Goal: Transaction & Acquisition: Obtain resource

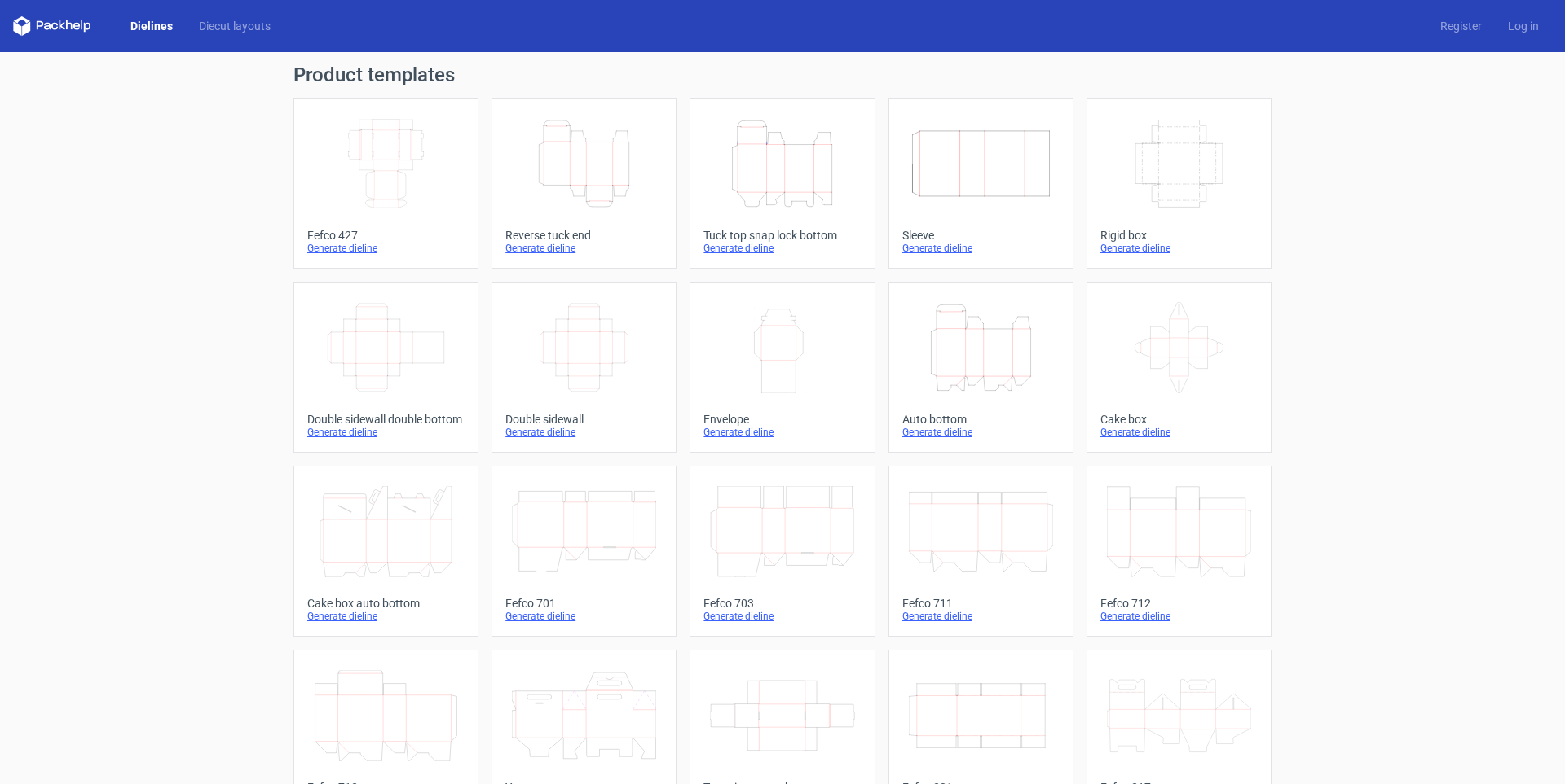
click at [759, 207] on icon "Height Depth Width" at bounding box center [782, 164] width 144 height 92
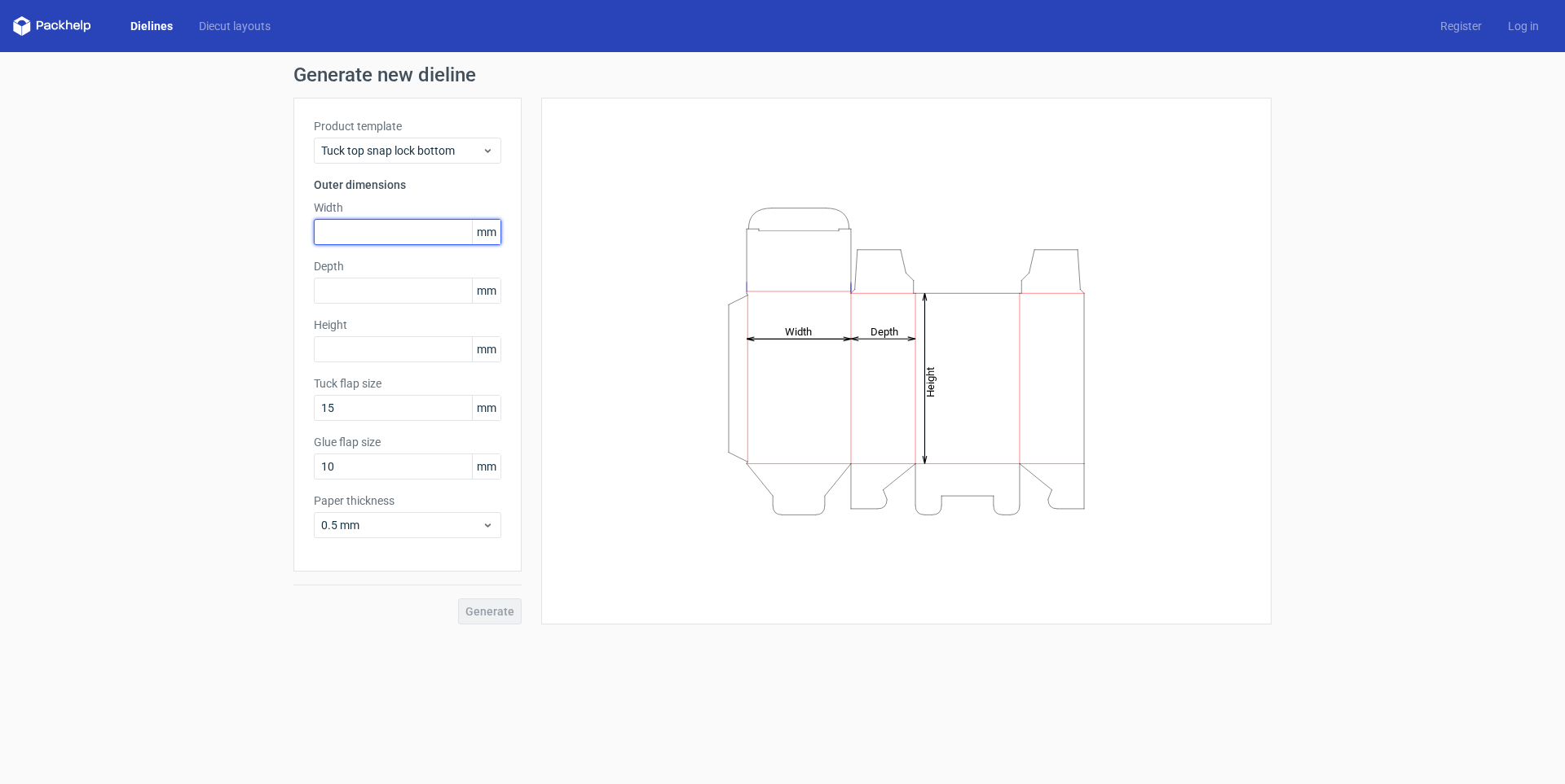
click at [402, 228] on input "text" at bounding box center [408, 232] width 188 height 26
type input "210"
type input "170"
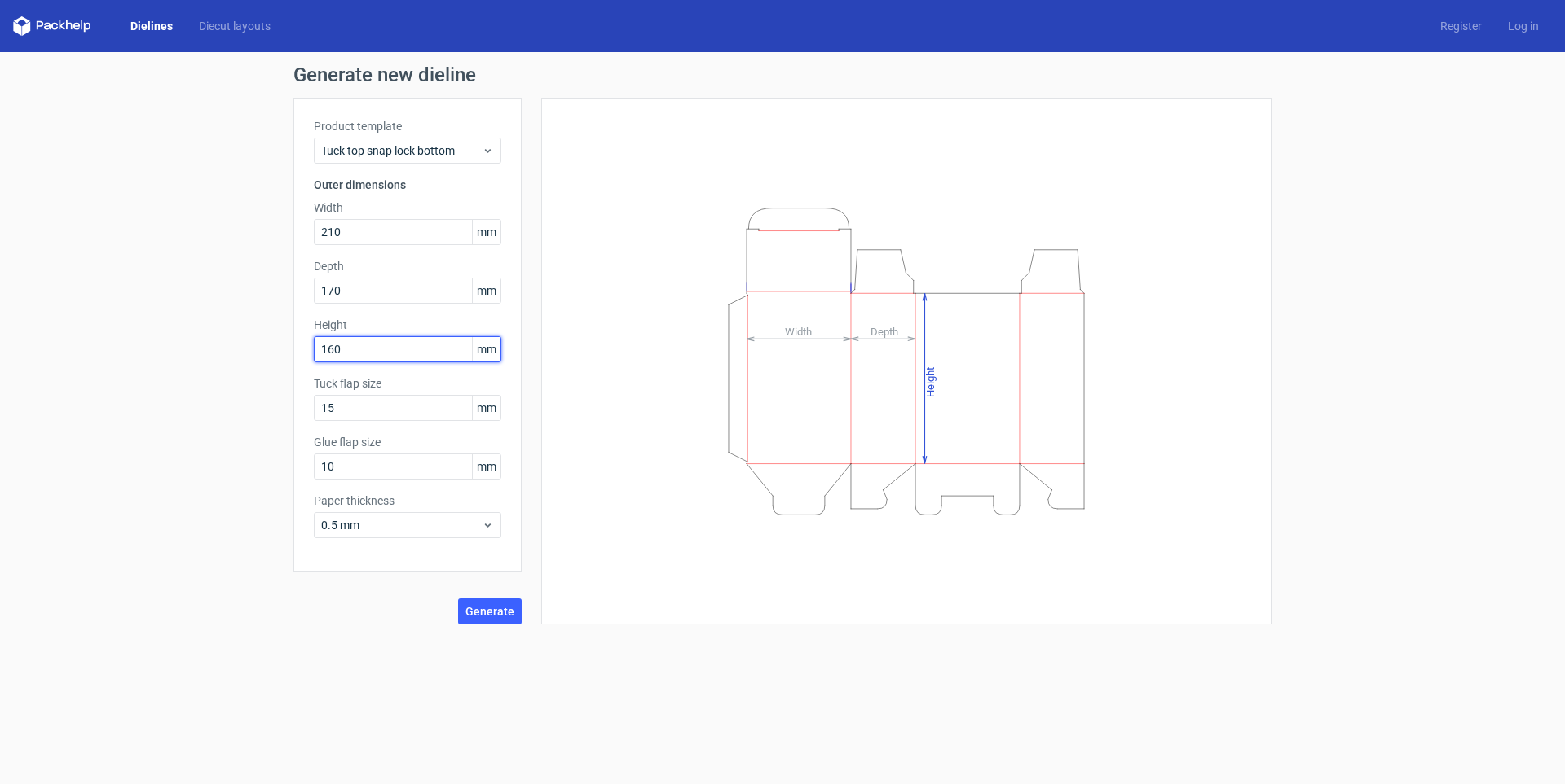
type input "160"
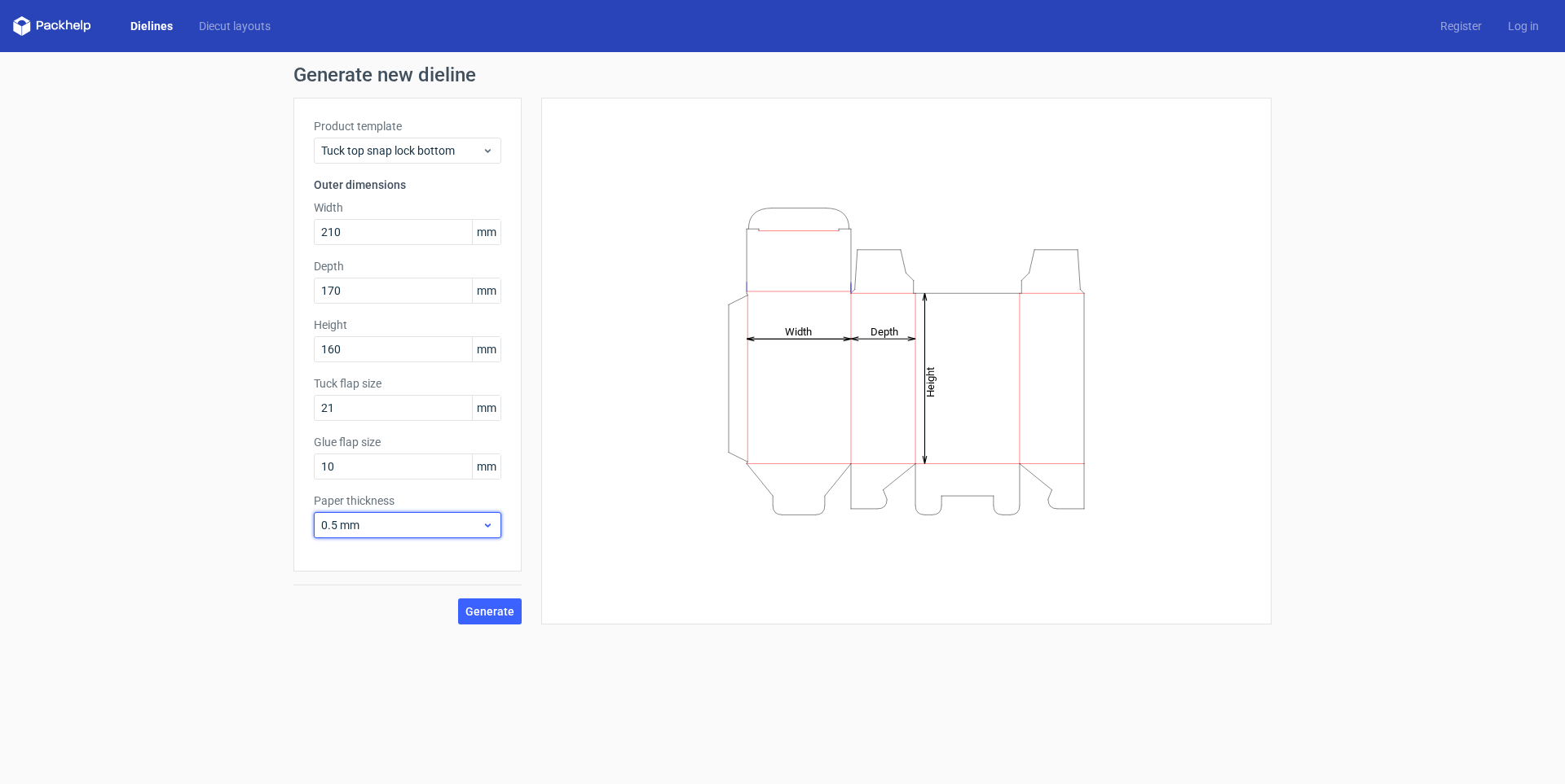
click at [457, 527] on span "0.5 mm" at bounding box center [401, 525] width 161 height 16
click at [423, 606] on div "1 mm" at bounding box center [408, 613] width 175 height 26
click at [515, 610] on button "Generate" at bounding box center [490, 612] width 64 height 26
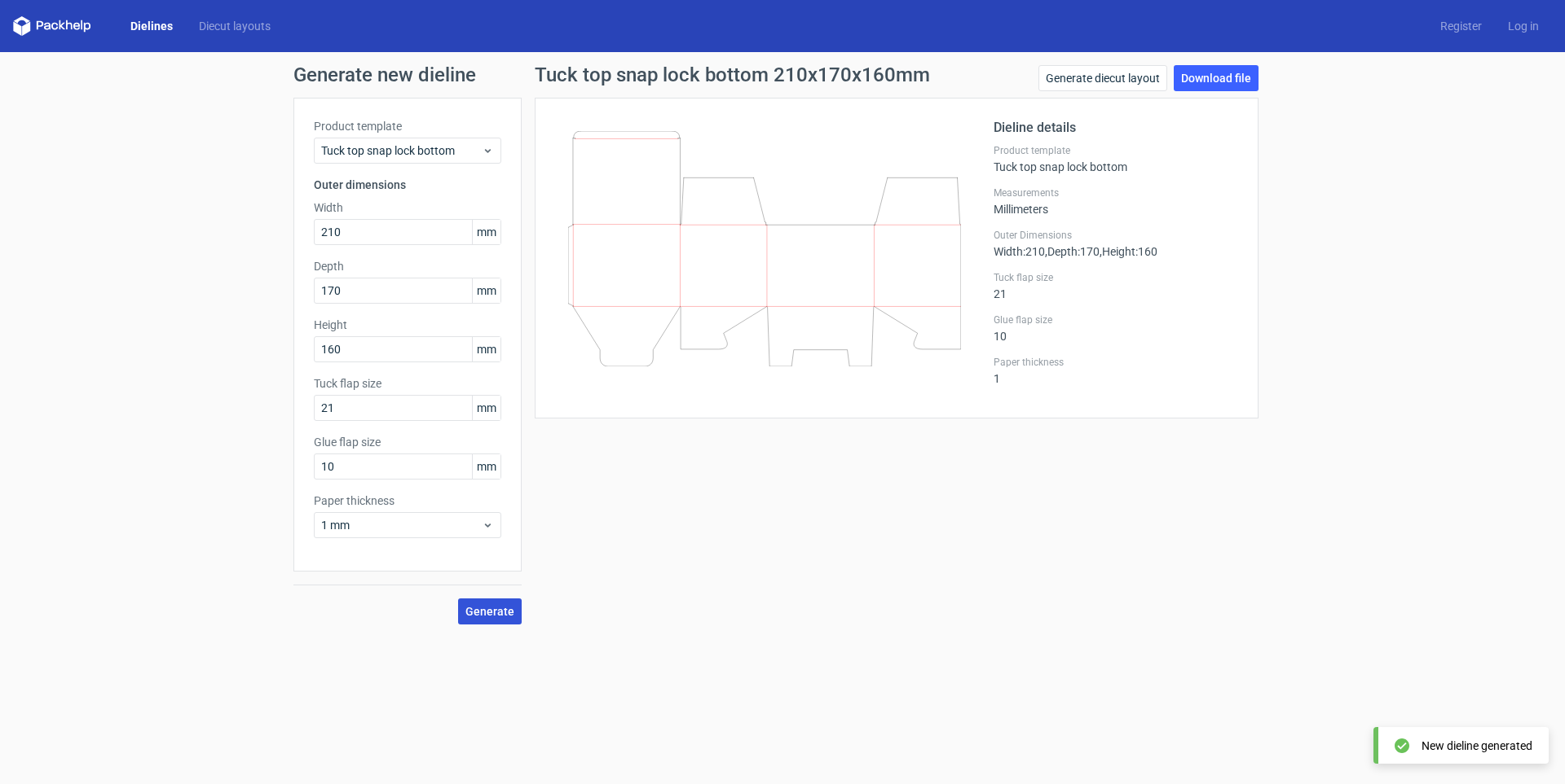
click at [494, 615] on span "Generate" at bounding box center [490, 612] width 49 height 11
drag, startPoint x: 434, startPoint y: 413, endPoint x: 314, endPoint y: 429, distance: 121.1
click at [314, 429] on div "Product template Tuck top snap lock bottom Outer dimensions Width 210 mm Depth …" at bounding box center [408, 335] width 228 height 474
type input "35"
type input "20"
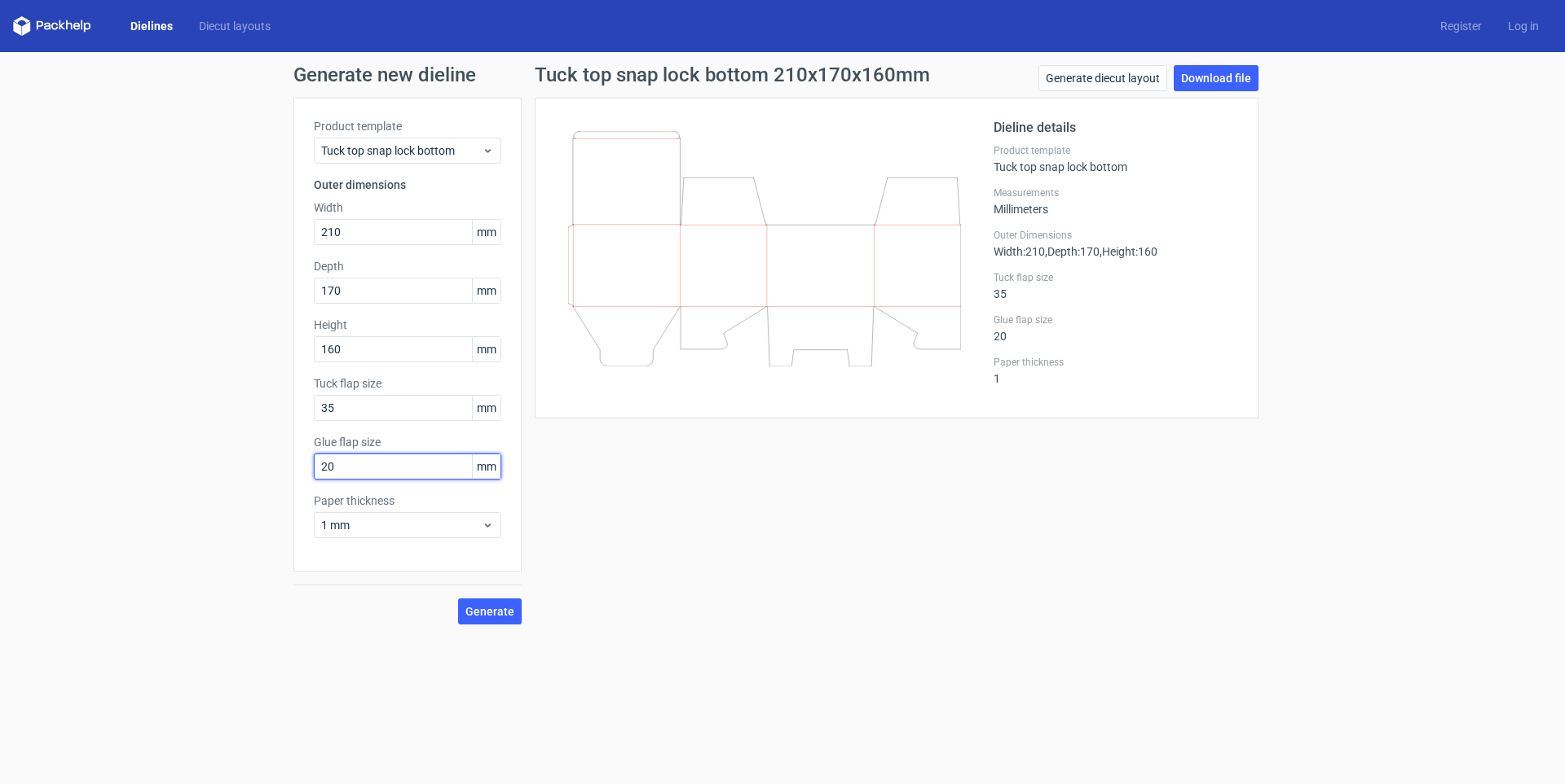
click at [458, 599] on button "Generate" at bounding box center [490, 612] width 64 height 26
drag, startPoint x: 372, startPoint y: 403, endPoint x: 123, endPoint y: 403, distance: 249.0
click at [123, 403] on div "Generate new dieline Product template Tuck top snap lock bottom Outer dimension…" at bounding box center [782, 345] width 1565 height 586
type input "80"
click at [487, 635] on div "Generate new dieline Product template Tuck top snap lock bottom Outer dimension…" at bounding box center [782, 345] width 1565 height 586
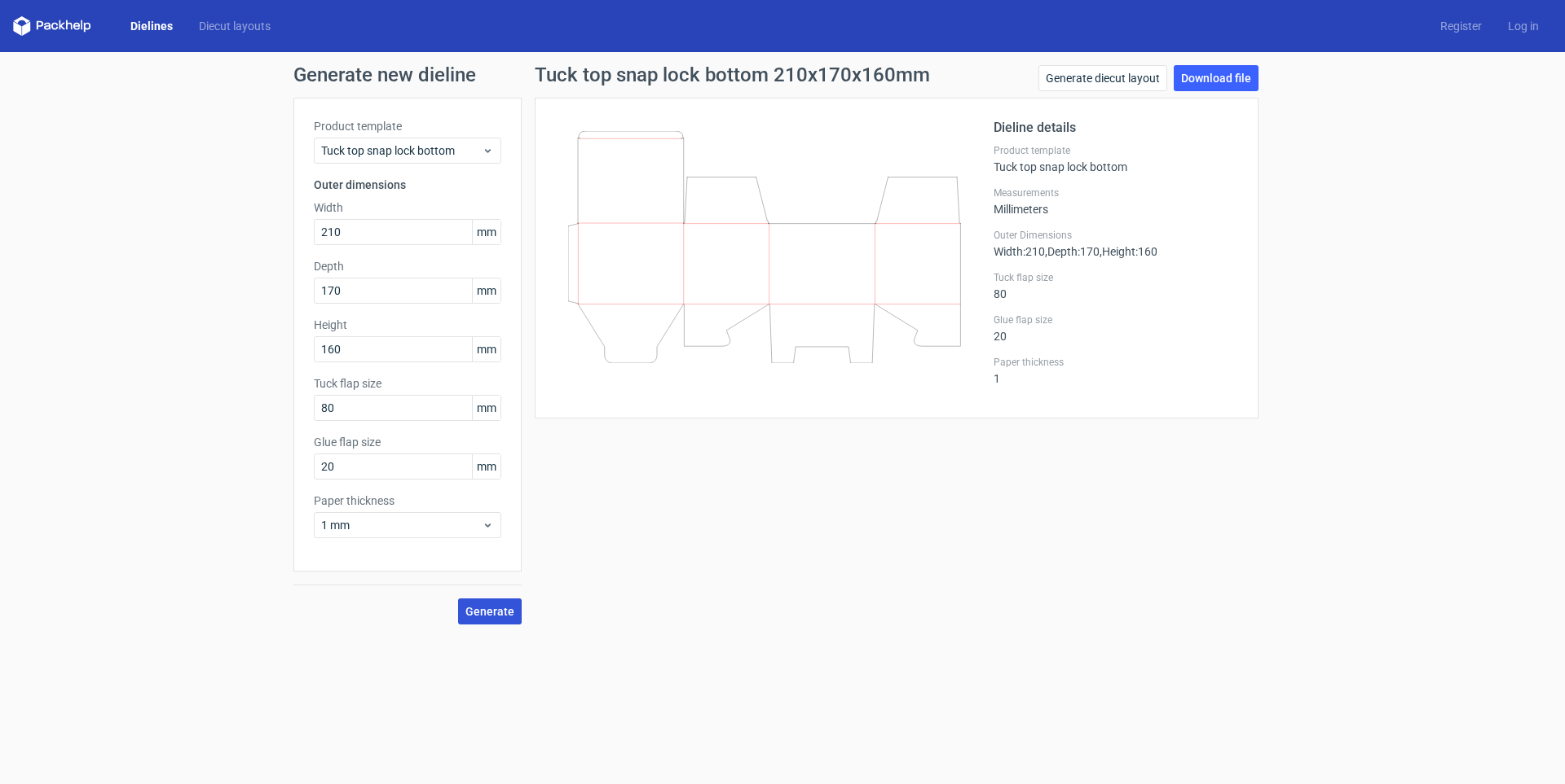
click at [493, 623] on button "Generate" at bounding box center [490, 612] width 64 height 26
drag, startPoint x: 485, startPoint y: 620, endPoint x: 925, endPoint y: 502, distance: 455.5
click at [925, 502] on div "Tuck top snap lock bottom 210x170x160mm Generate diecut layout Download file Di…" at bounding box center [897, 345] width 750 height 560
click at [1208, 84] on link "Download file" at bounding box center [1215, 78] width 85 height 26
drag, startPoint x: 368, startPoint y: 225, endPoint x: 174, endPoint y: 233, distance: 194.2
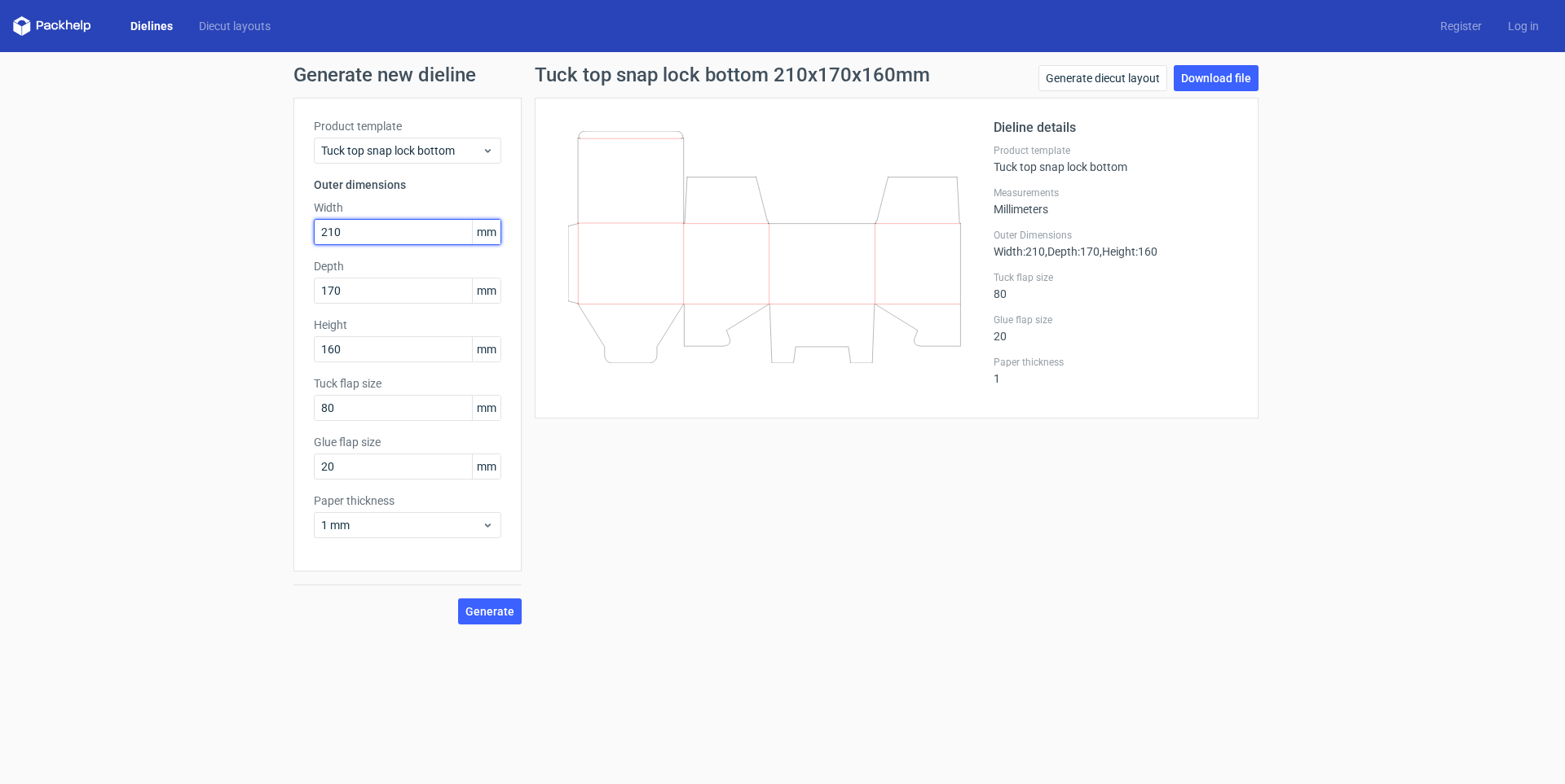
click at [174, 233] on div "Generate new dieline Product template Tuck top snap lock bottom Outer dimension…" at bounding box center [782, 345] width 1565 height 586
type input "190"
click at [845, 638] on form "Generate new dieline Product template Tuck top snap lock bottom Outer dimension…" at bounding box center [782, 419] width 1565 height 733
click at [481, 620] on button "Generate" at bounding box center [490, 612] width 64 height 26
click at [1235, 88] on link "Download file" at bounding box center [1215, 78] width 85 height 26
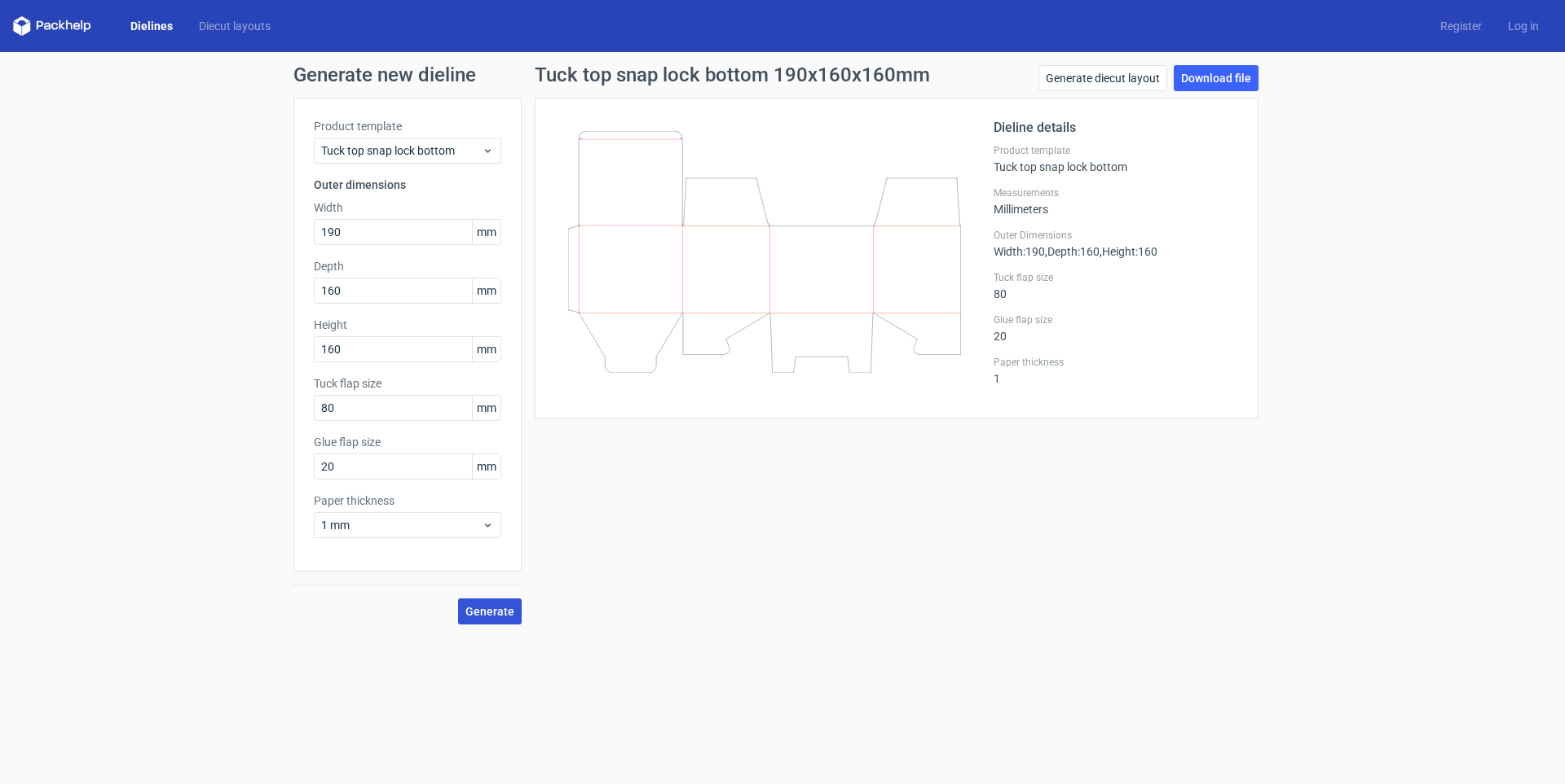
drag, startPoint x: 486, startPoint y: 598, endPoint x: 485, endPoint y: 615, distance: 17.0
click at [486, 611] on div "Generate" at bounding box center [408, 598] width 228 height 53
click at [485, 615] on span "Generate" at bounding box center [490, 612] width 49 height 11
click at [1220, 86] on link "Download file" at bounding box center [1215, 78] width 85 height 26
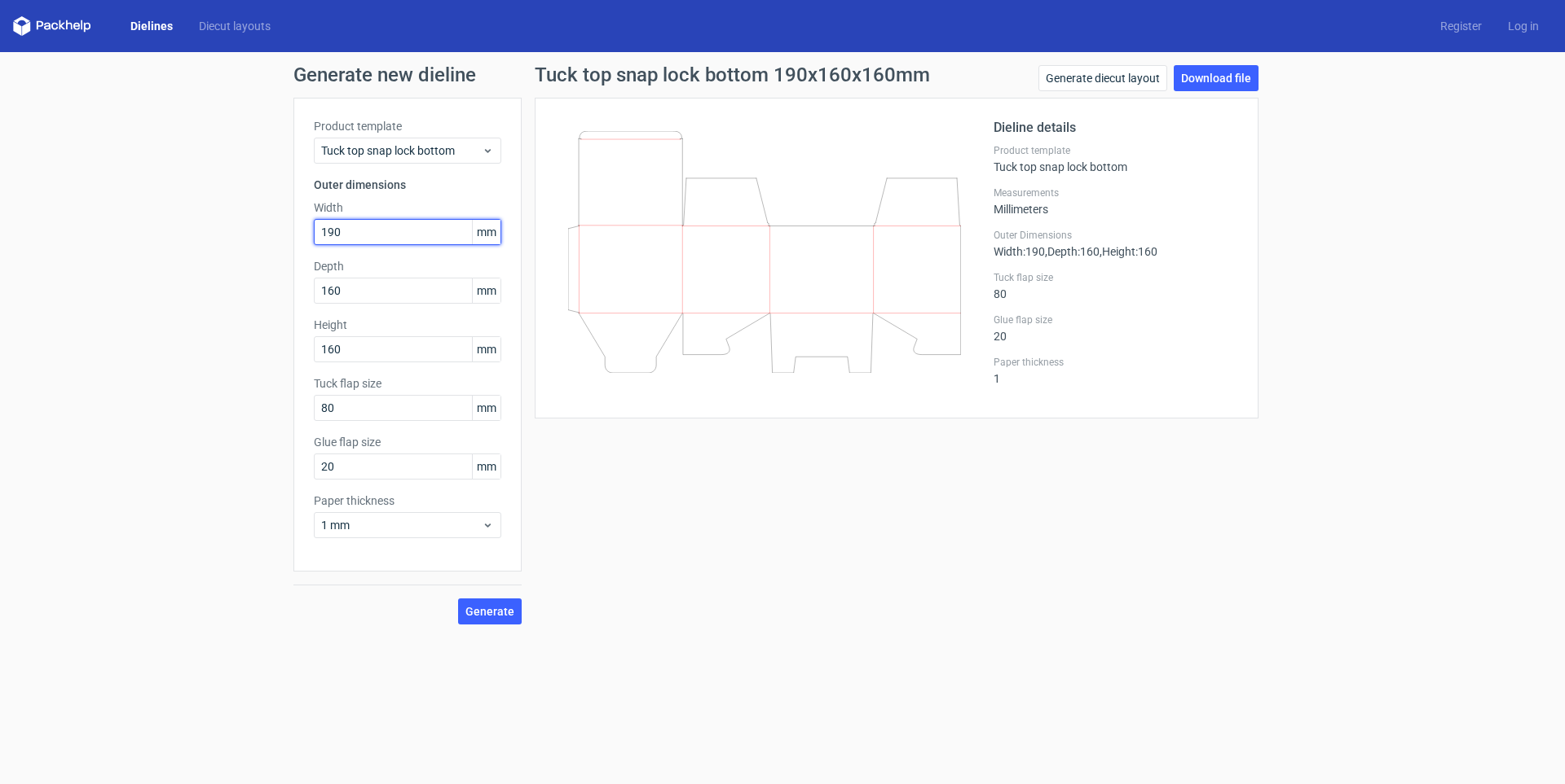
drag, startPoint x: 366, startPoint y: 238, endPoint x: 179, endPoint y: 221, distance: 187.8
click at [179, 221] on div "Generate new dieline Product template Tuck top snap lock bottom Outer dimension…" at bounding box center [782, 345] width 1565 height 586
click at [338, 295] on input "160" at bounding box center [408, 291] width 188 height 26
drag, startPoint x: 364, startPoint y: 287, endPoint x: 71, endPoint y: 283, distance: 293.0
click at [71, 283] on div "Generate new dieline Product template Tuck top snap lock bottom Outer dimension…" at bounding box center [782, 345] width 1565 height 586
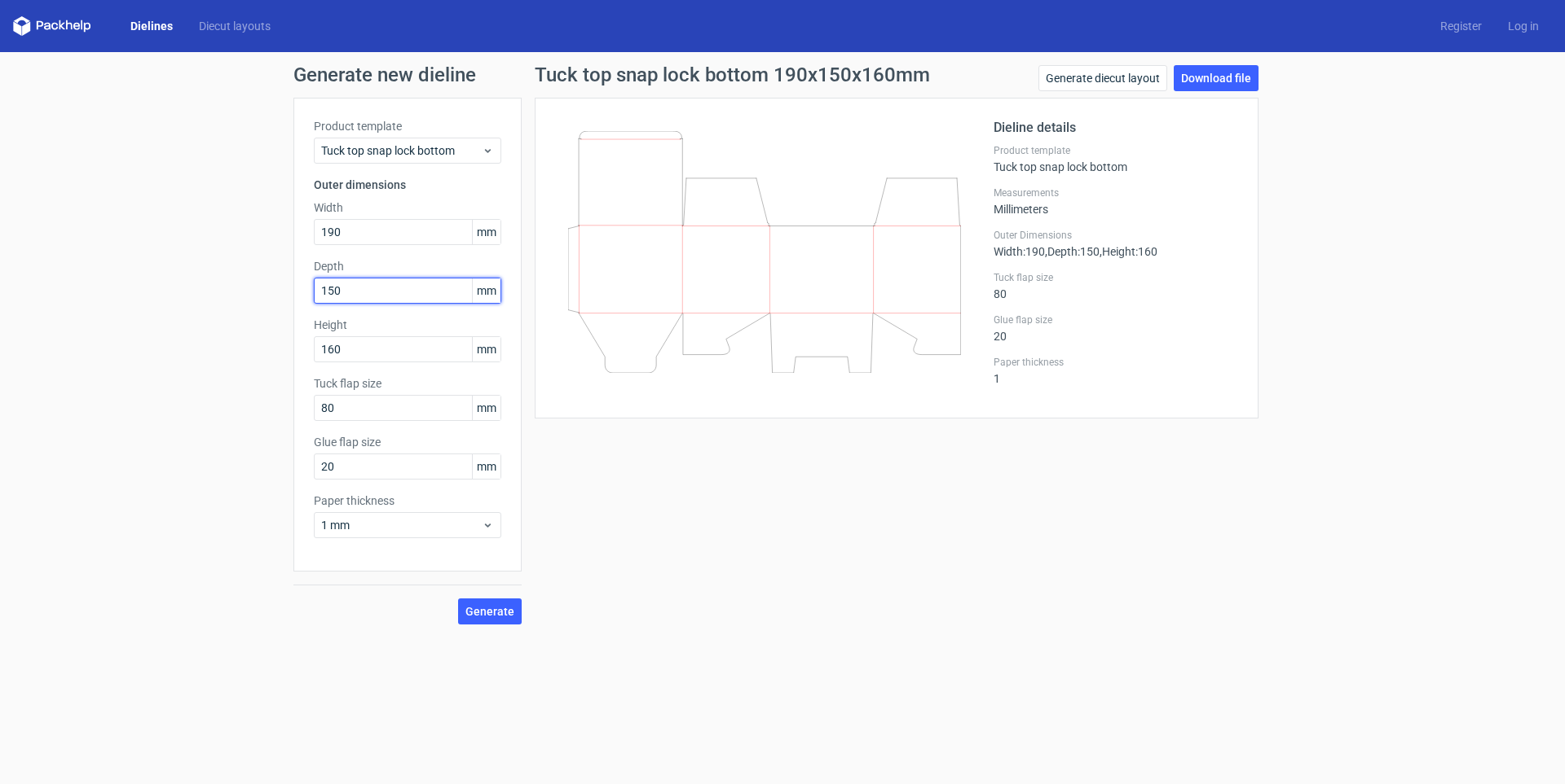
type input "150"
click at [458, 599] on button "Generate" at bounding box center [490, 612] width 64 height 26
drag, startPoint x: 407, startPoint y: 409, endPoint x: 103, endPoint y: 401, distance: 304.1
click at [74, 392] on div "Generate new dieline Product template Tuck top snap lock bottom Outer dimension…" at bounding box center [782, 345] width 1565 height 586
type input "400"
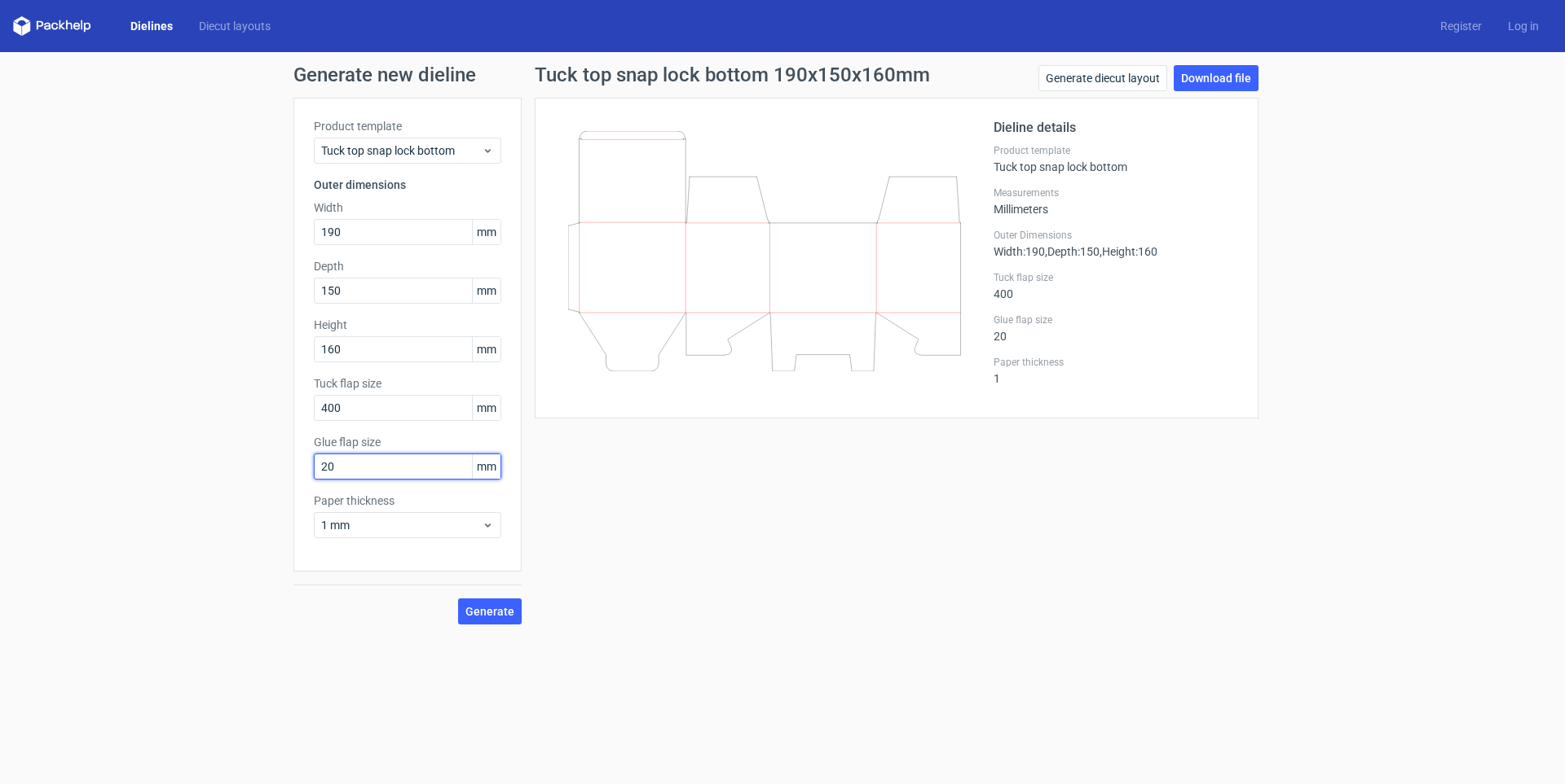
click at [458, 599] on button "Generate" at bounding box center [490, 612] width 64 height 26
click at [1207, 82] on link "Download file" at bounding box center [1215, 78] width 85 height 26
click at [149, 31] on link "Dielines" at bounding box center [151, 25] width 68 height 16
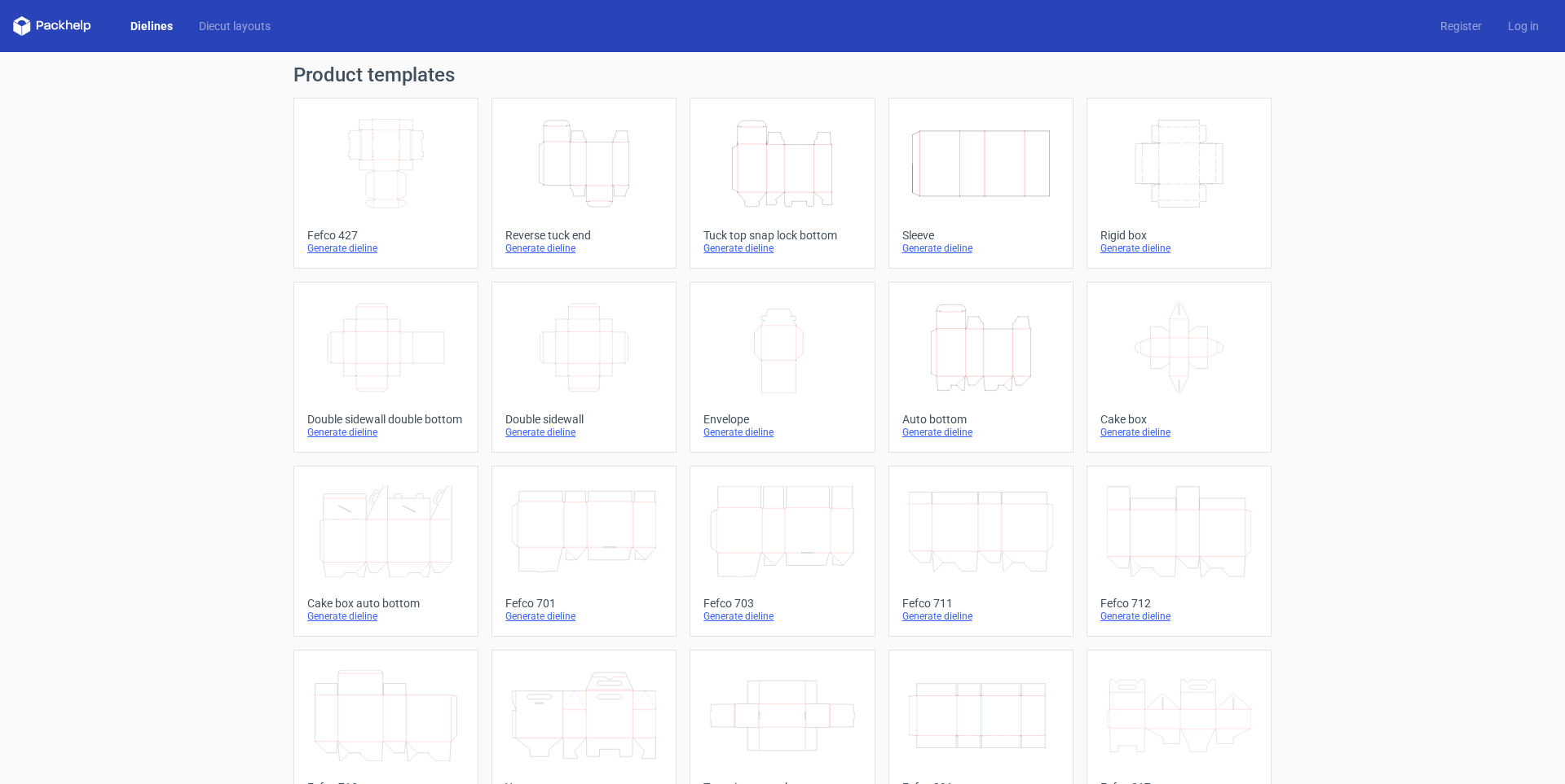
click at [749, 247] on div "Generate dieline" at bounding box center [782, 249] width 157 height 13
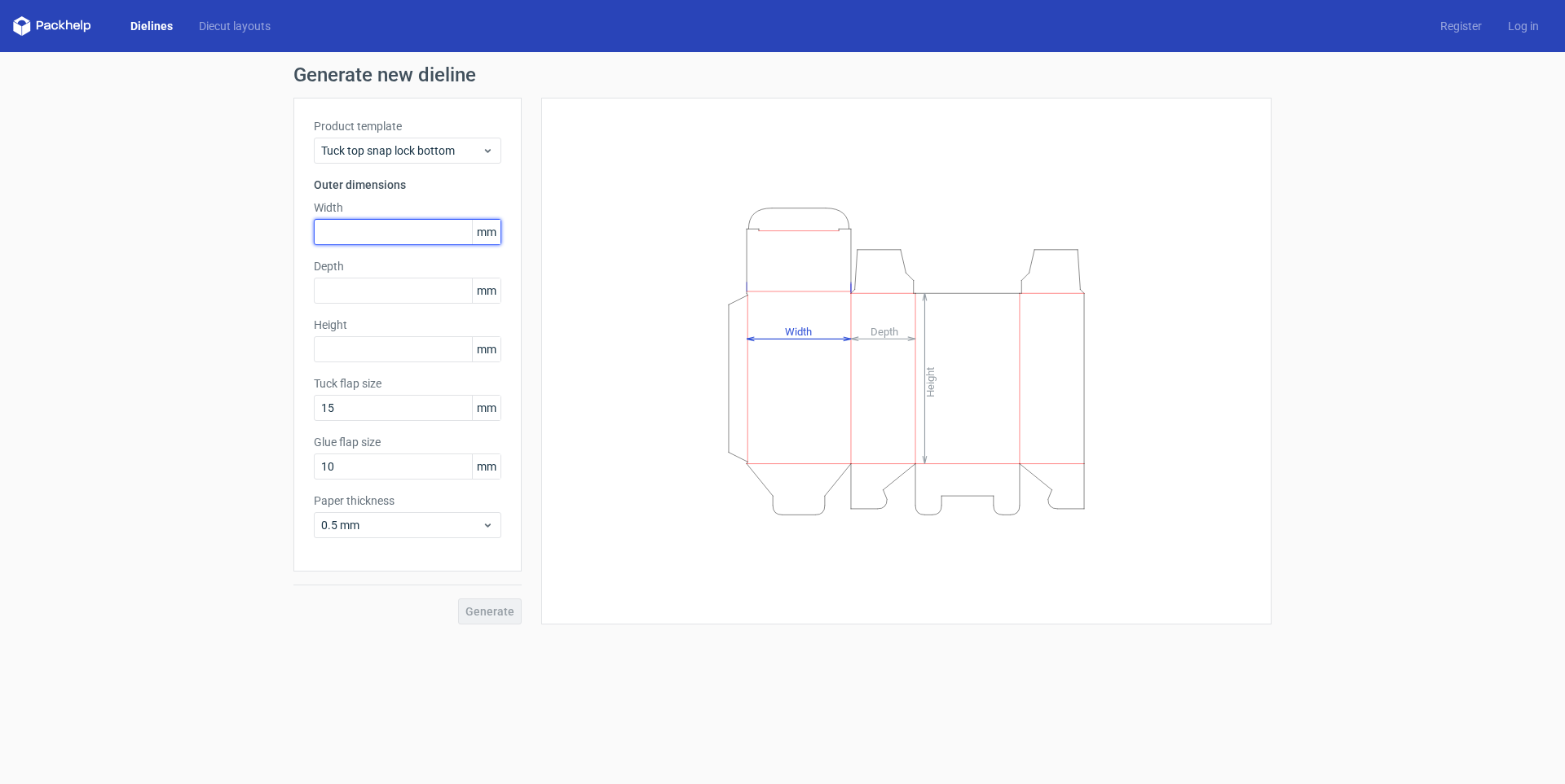
click at [391, 234] on input "text" at bounding box center [408, 232] width 188 height 26
click at [364, 352] on input "text" at bounding box center [408, 349] width 188 height 26
type input "225"
click at [383, 238] on input "text" at bounding box center [408, 232] width 188 height 26
type input "160"
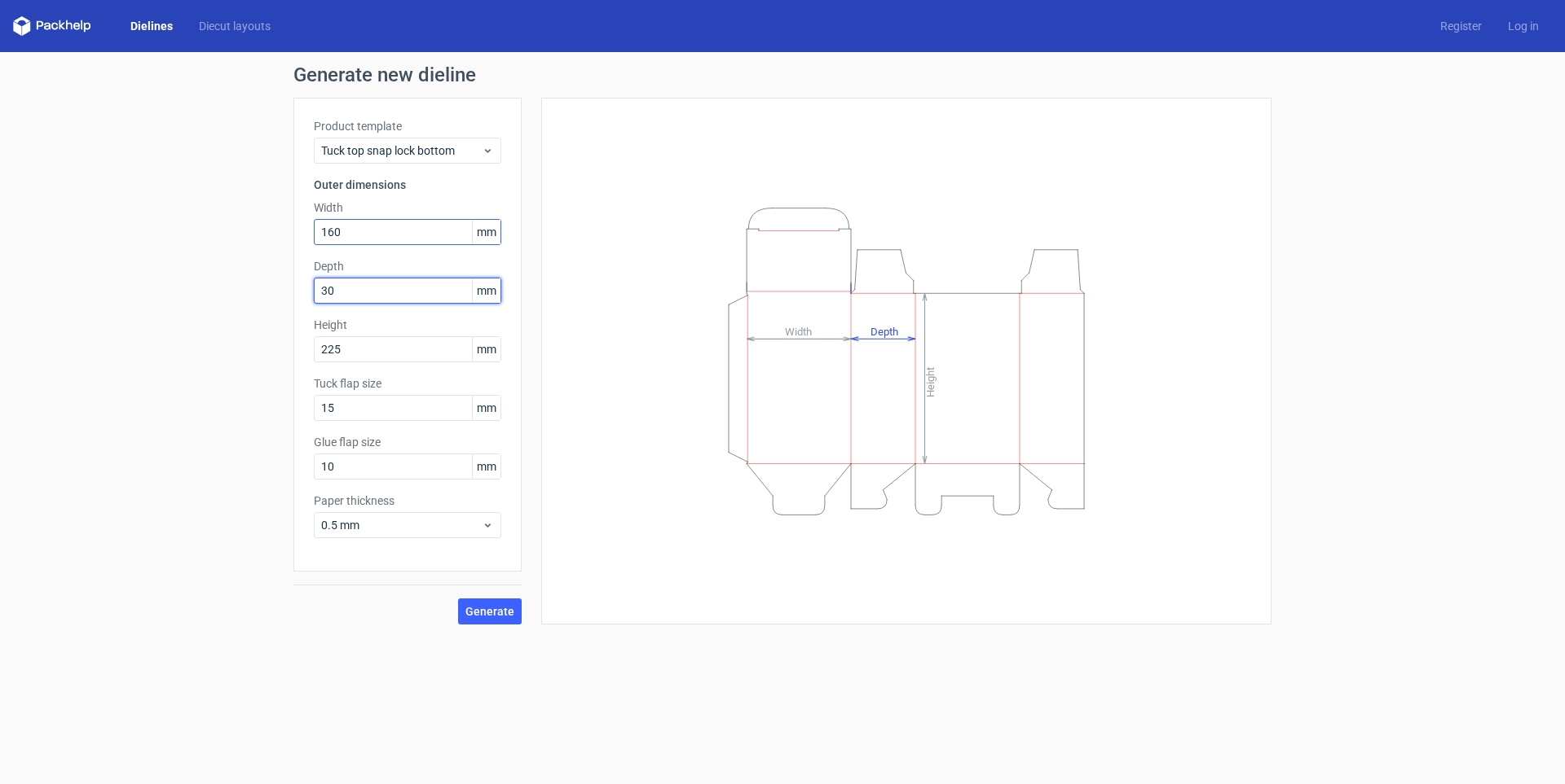
type input "30"
click at [458, 599] on button "Generate" at bounding box center [490, 612] width 64 height 26
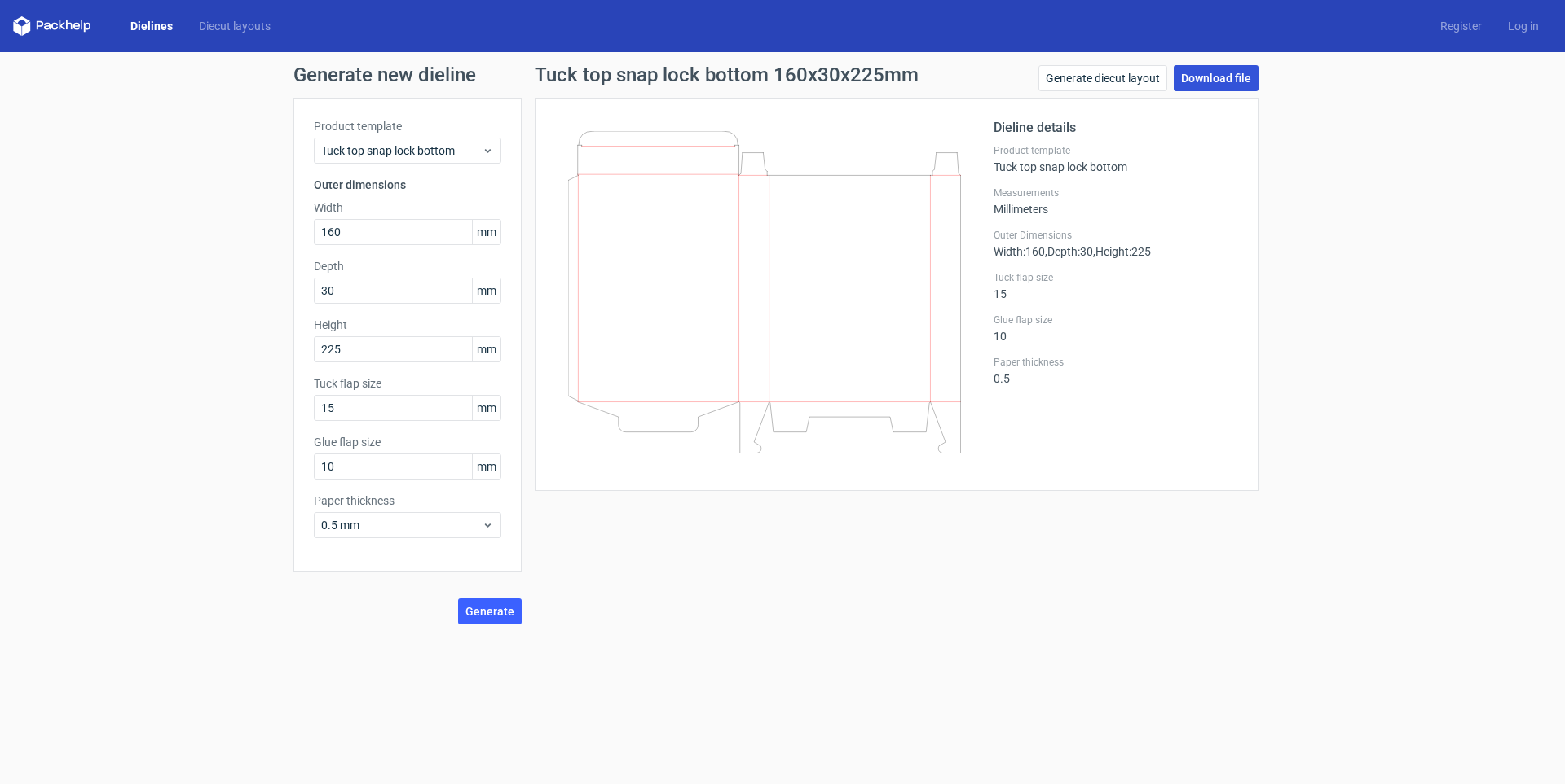
click at [1244, 75] on link "Download file" at bounding box center [1215, 78] width 85 height 26
